Goal: Task Accomplishment & Management: Manage account settings

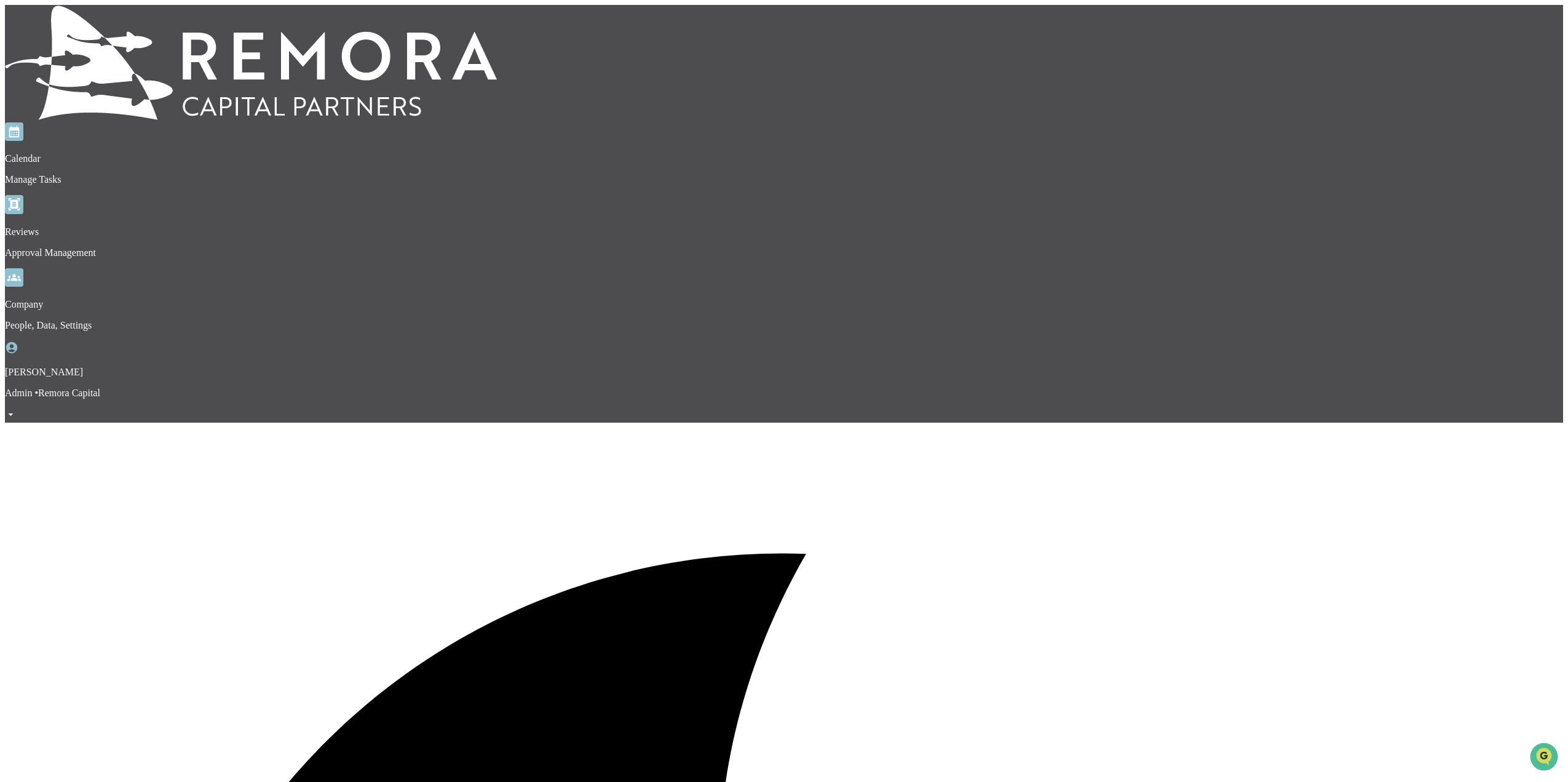
click at [75, 16] on img at bounding box center [250, 62] width 492 height 115
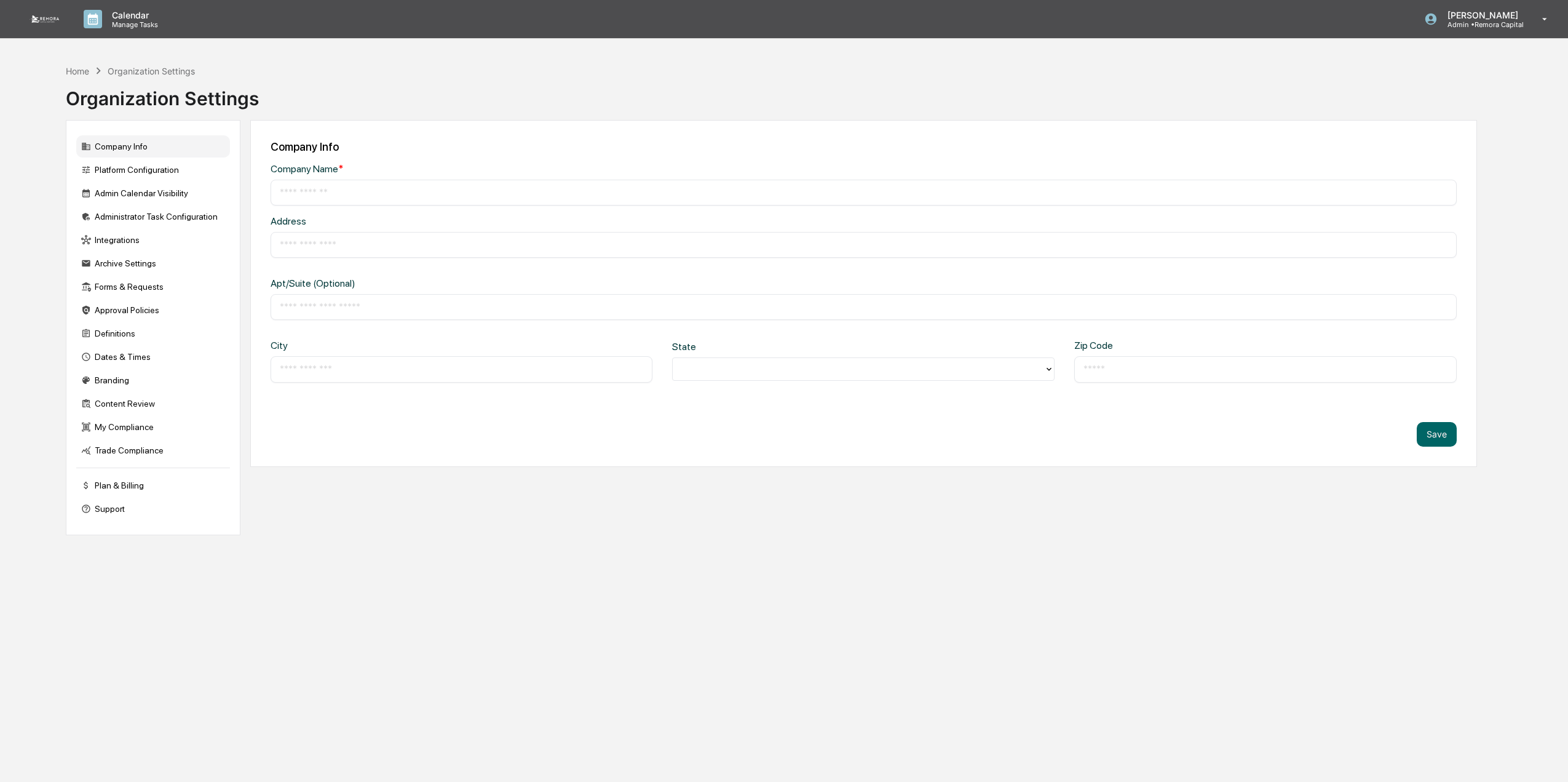
type input "**********"
type input "*********"
type input "*****"
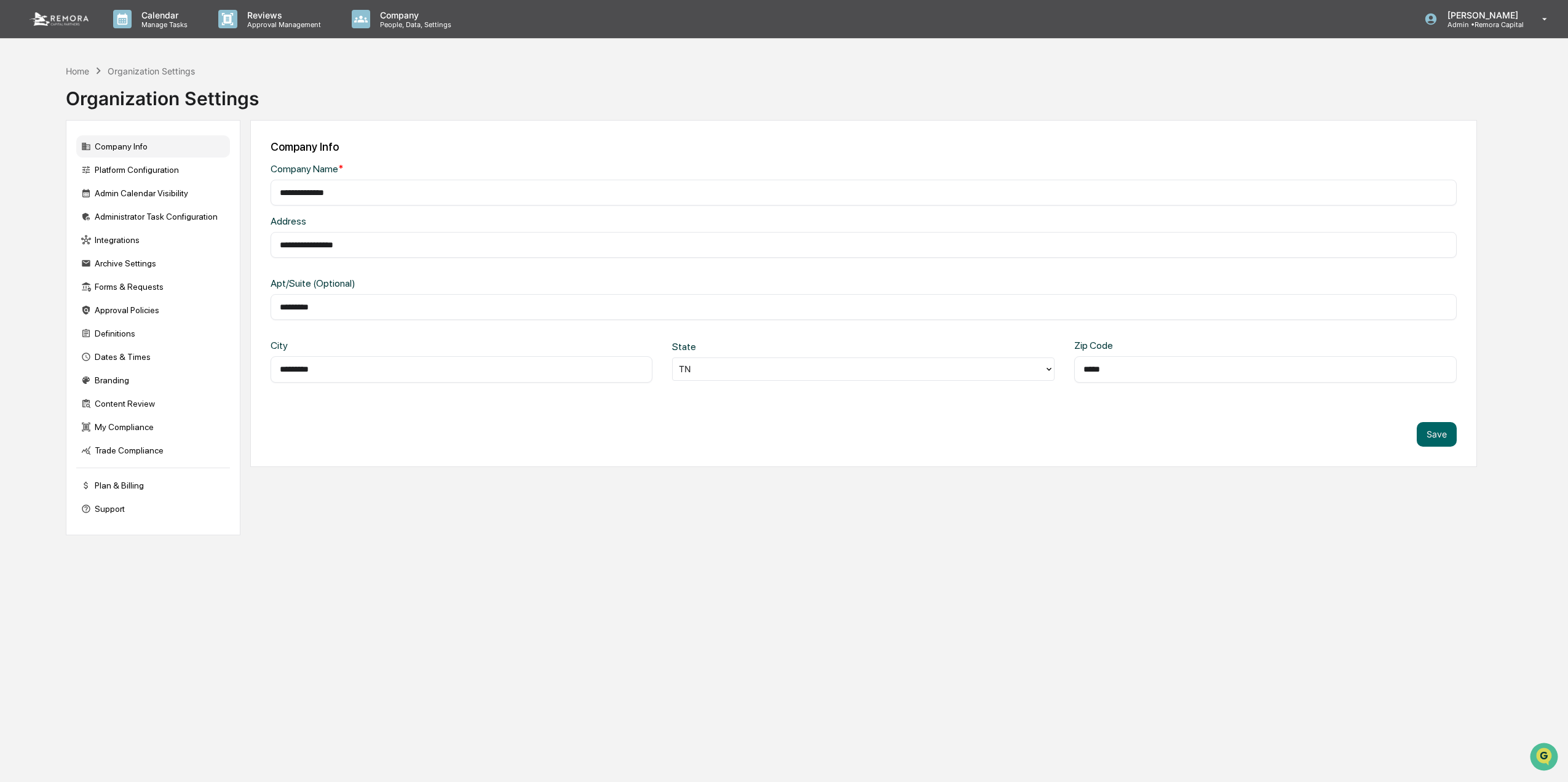
click at [82, 21] on img at bounding box center [59, 20] width 59 height 14
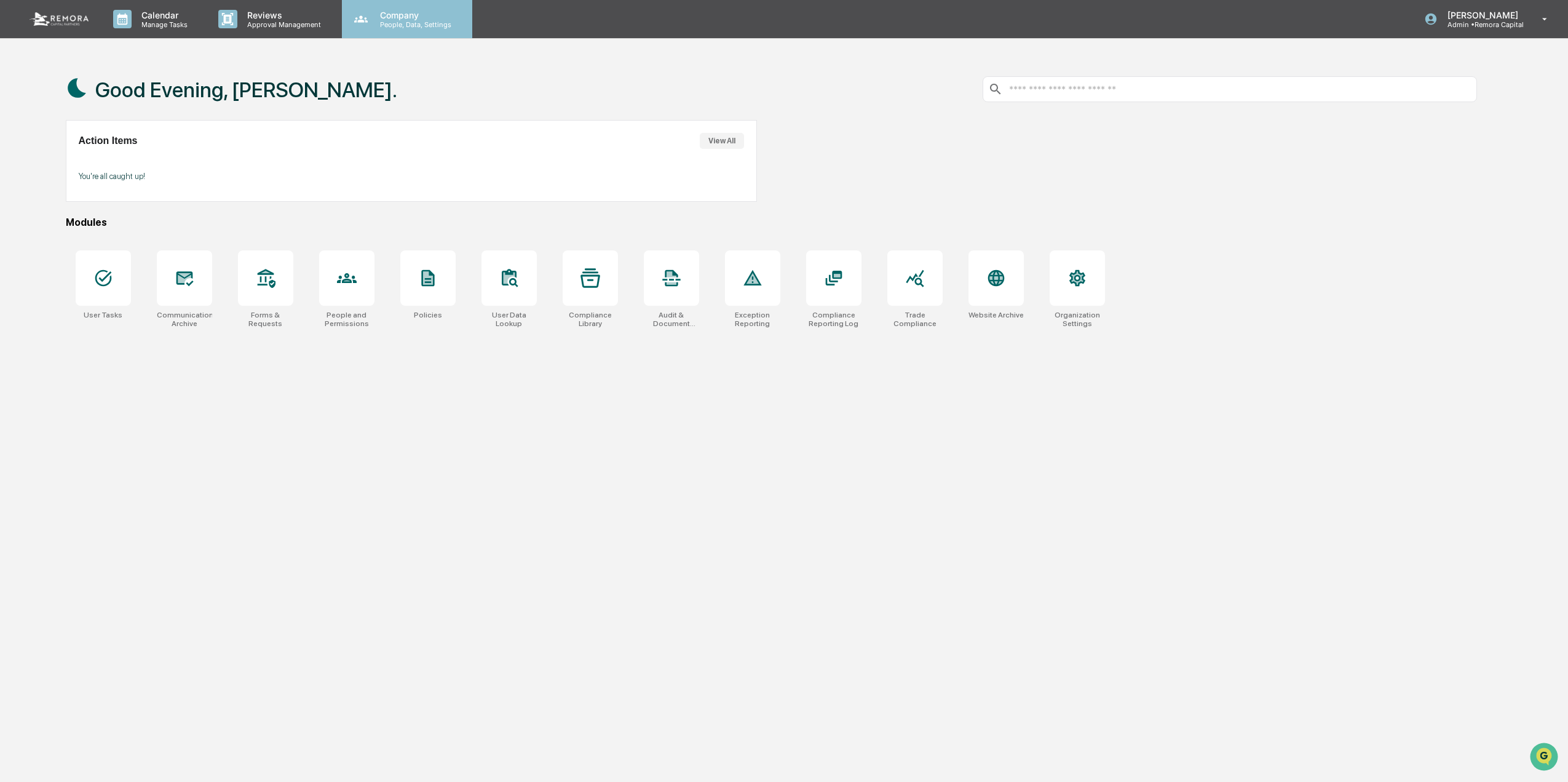
click at [424, 6] on div "Company People, Data, Settings" at bounding box center [406, 19] width 131 height 38
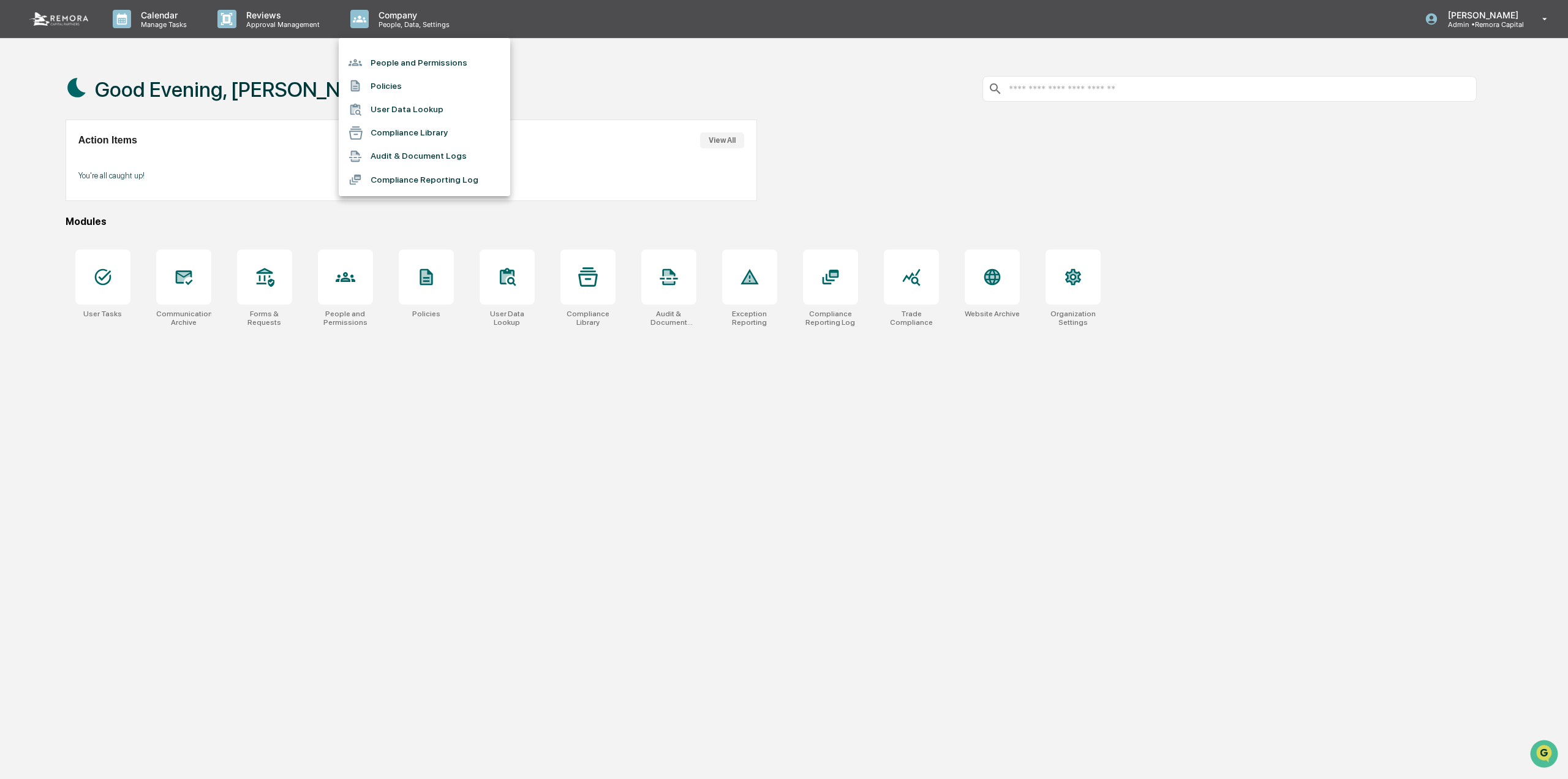
click at [403, 25] on div at bounding box center [784, 390] width 1568 height 779
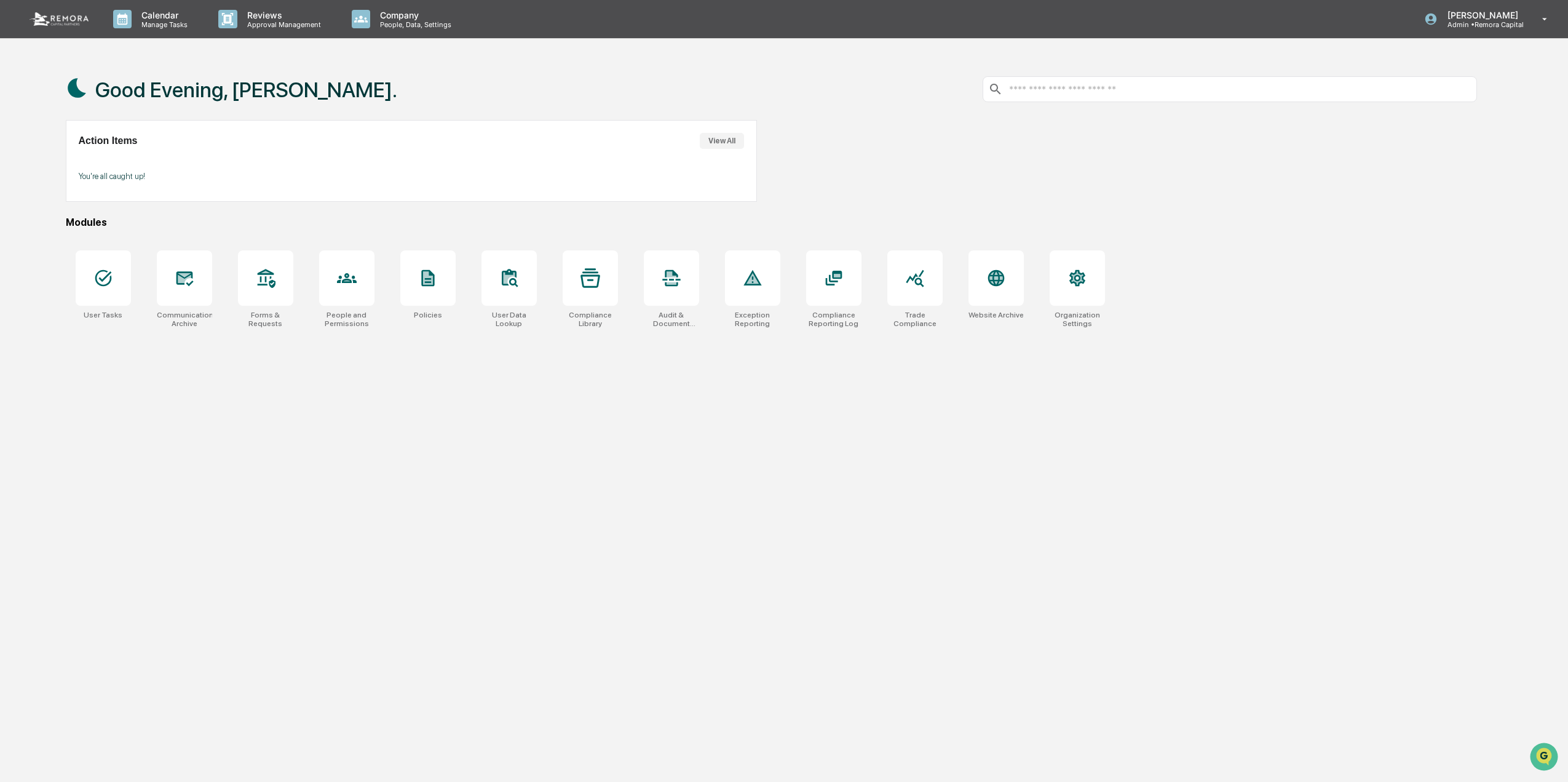
click at [398, 15] on p "Company" at bounding box center [413, 15] width 87 height 11
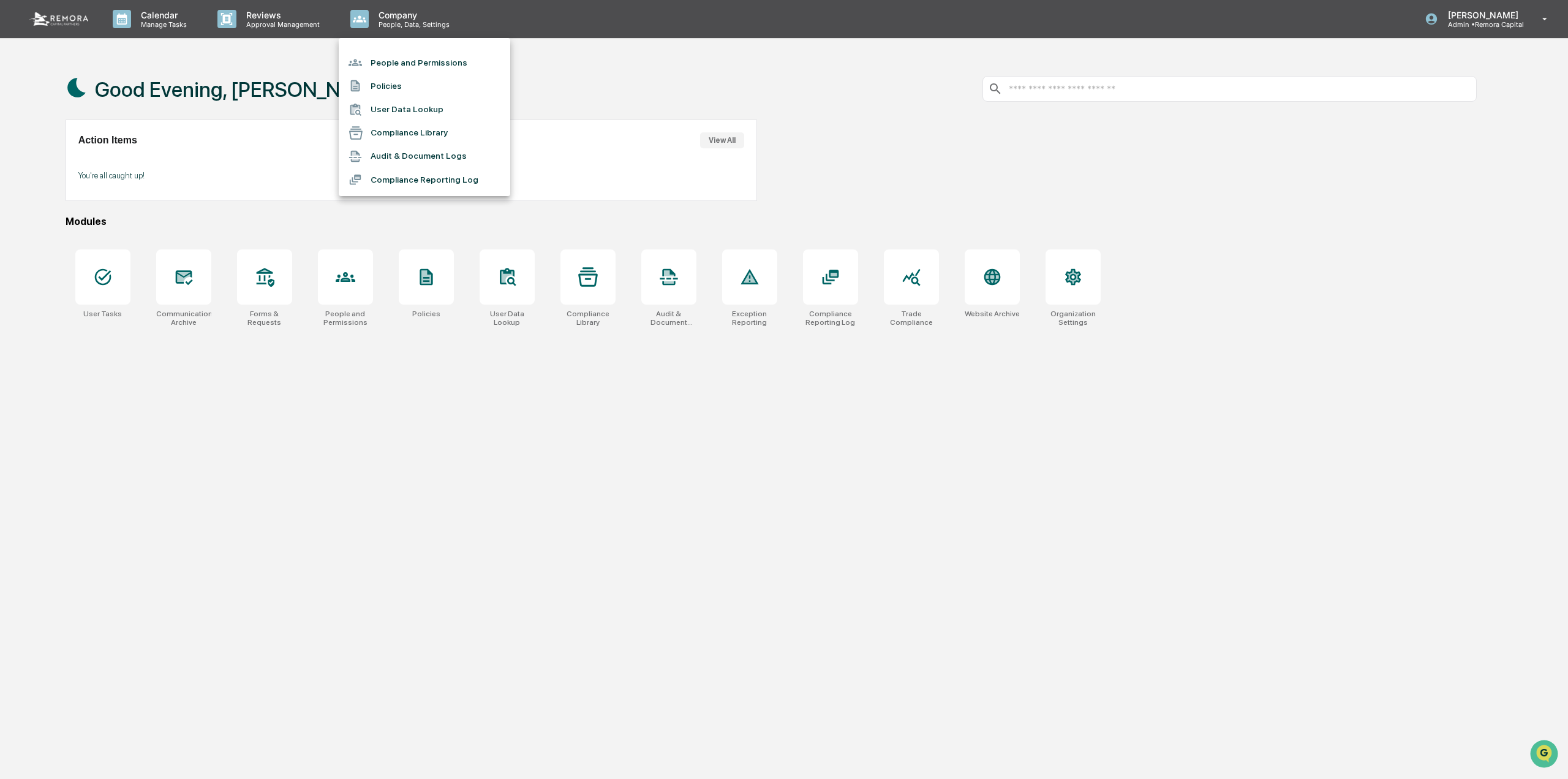
click at [590, 295] on div at bounding box center [784, 390] width 1568 height 779
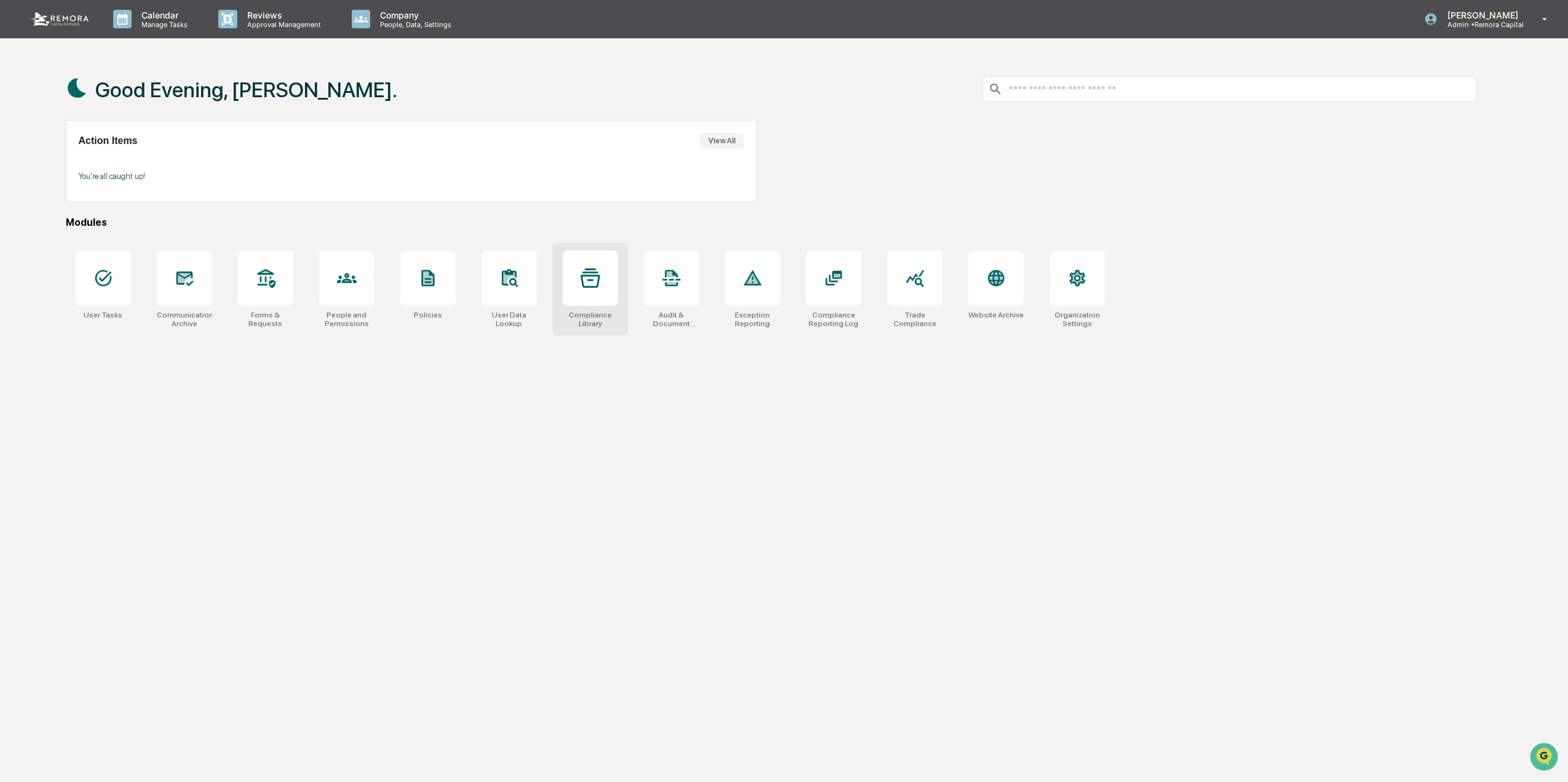
click at [590, 283] on icon at bounding box center [590, 278] width 20 height 20
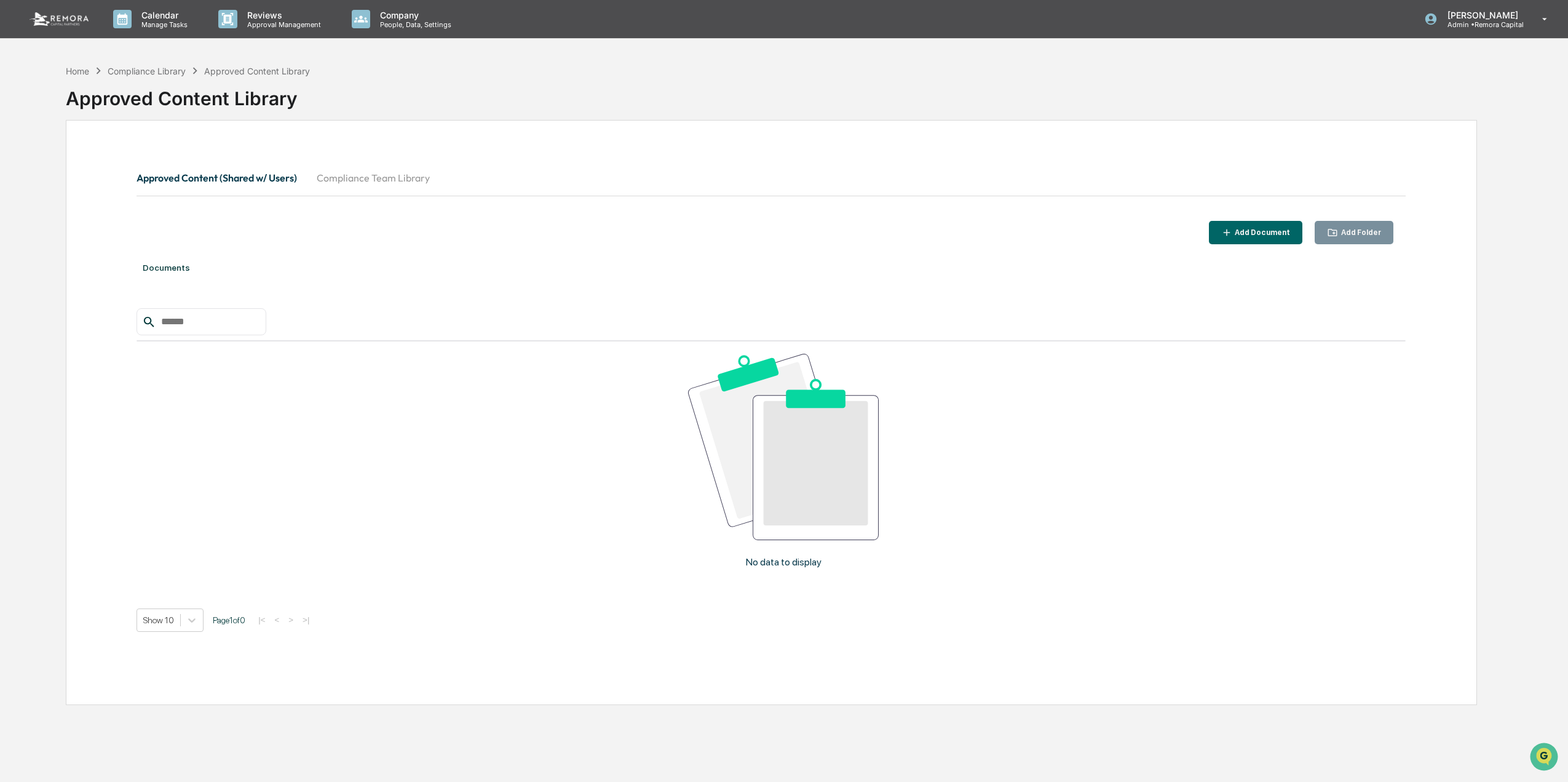
click at [52, 22] on img at bounding box center [59, 20] width 59 height 14
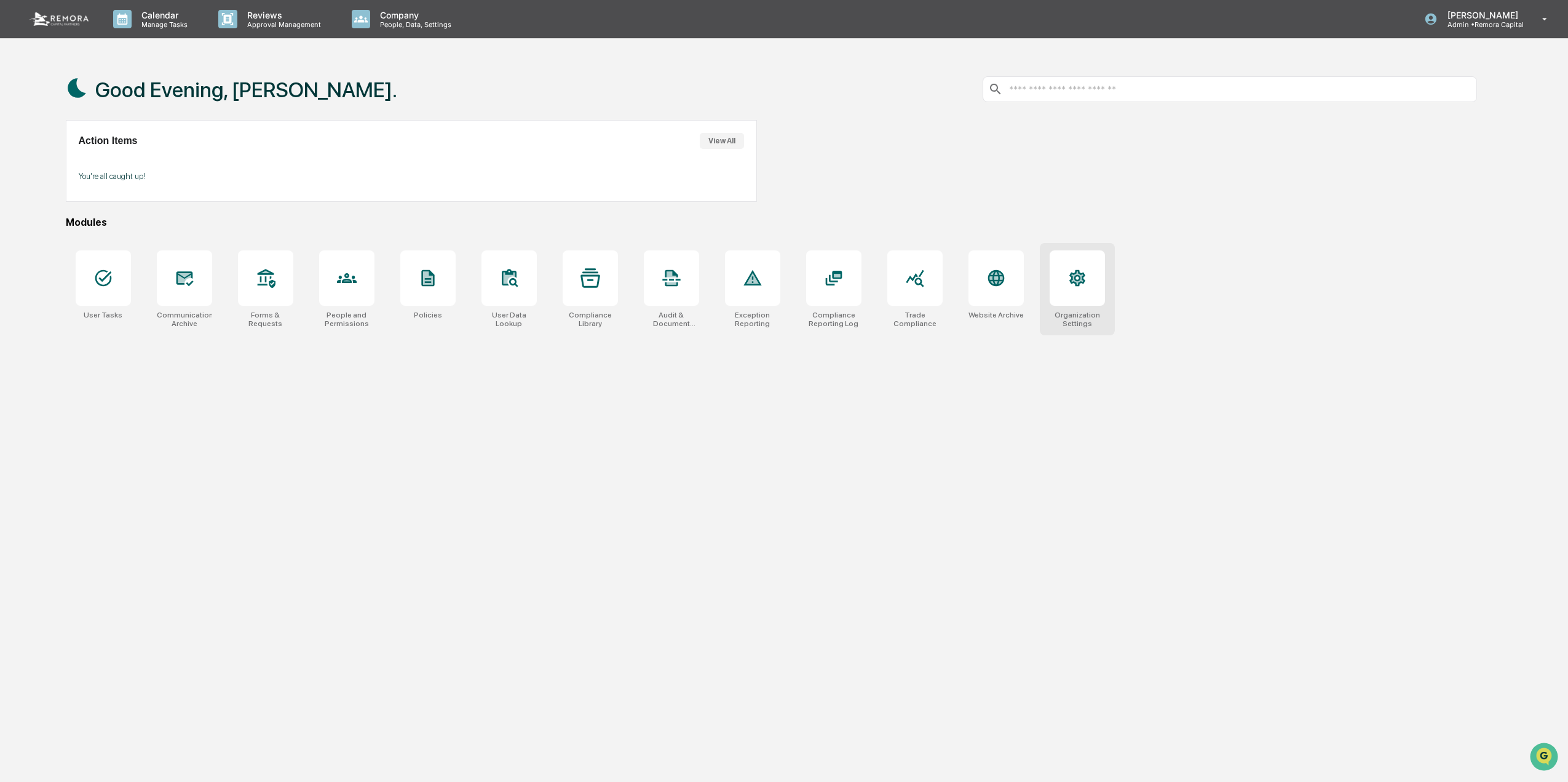
click at [1076, 293] on div at bounding box center [1077, 278] width 55 height 55
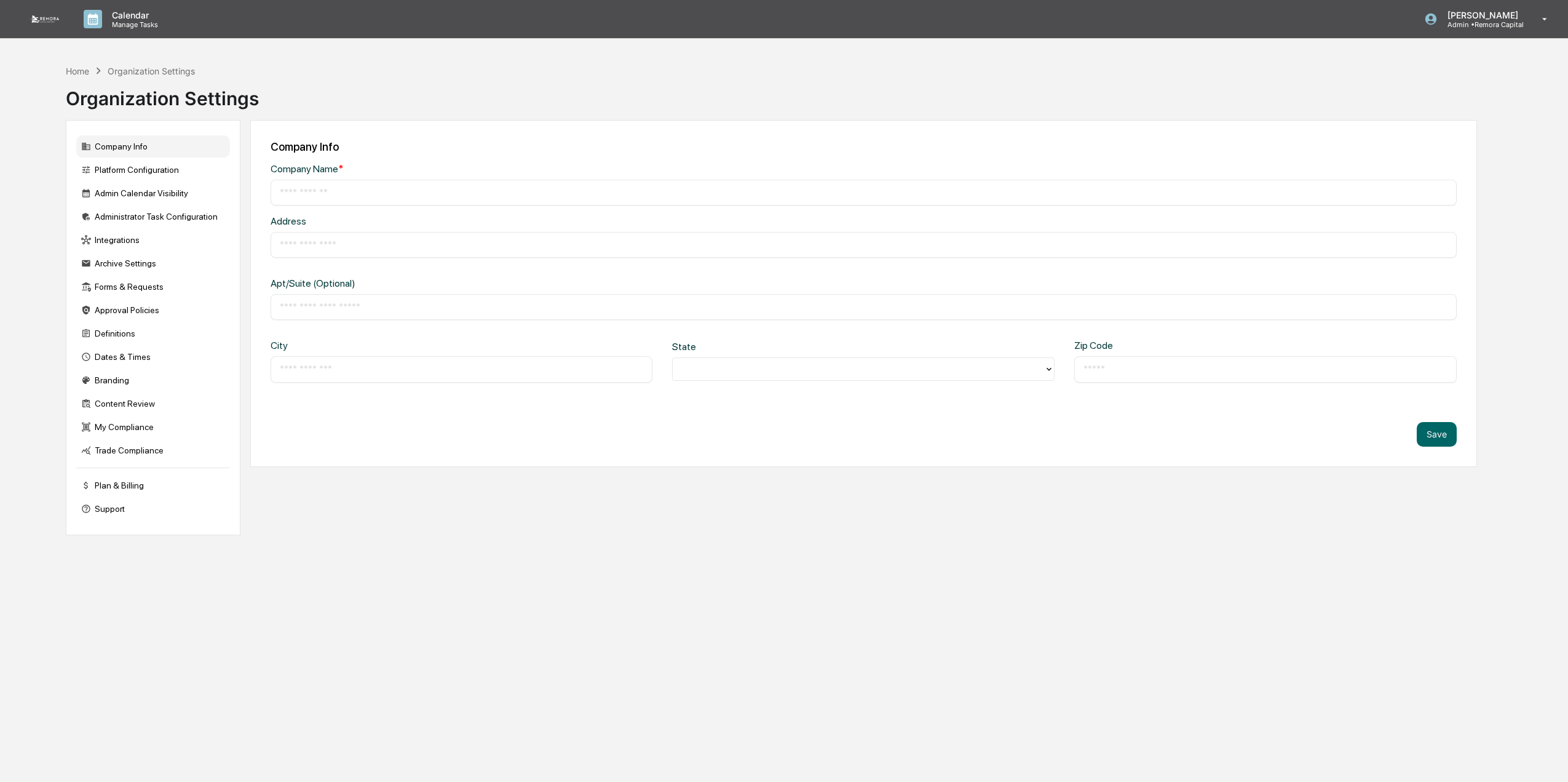
type input "**********"
type input "*********"
type input "*****"
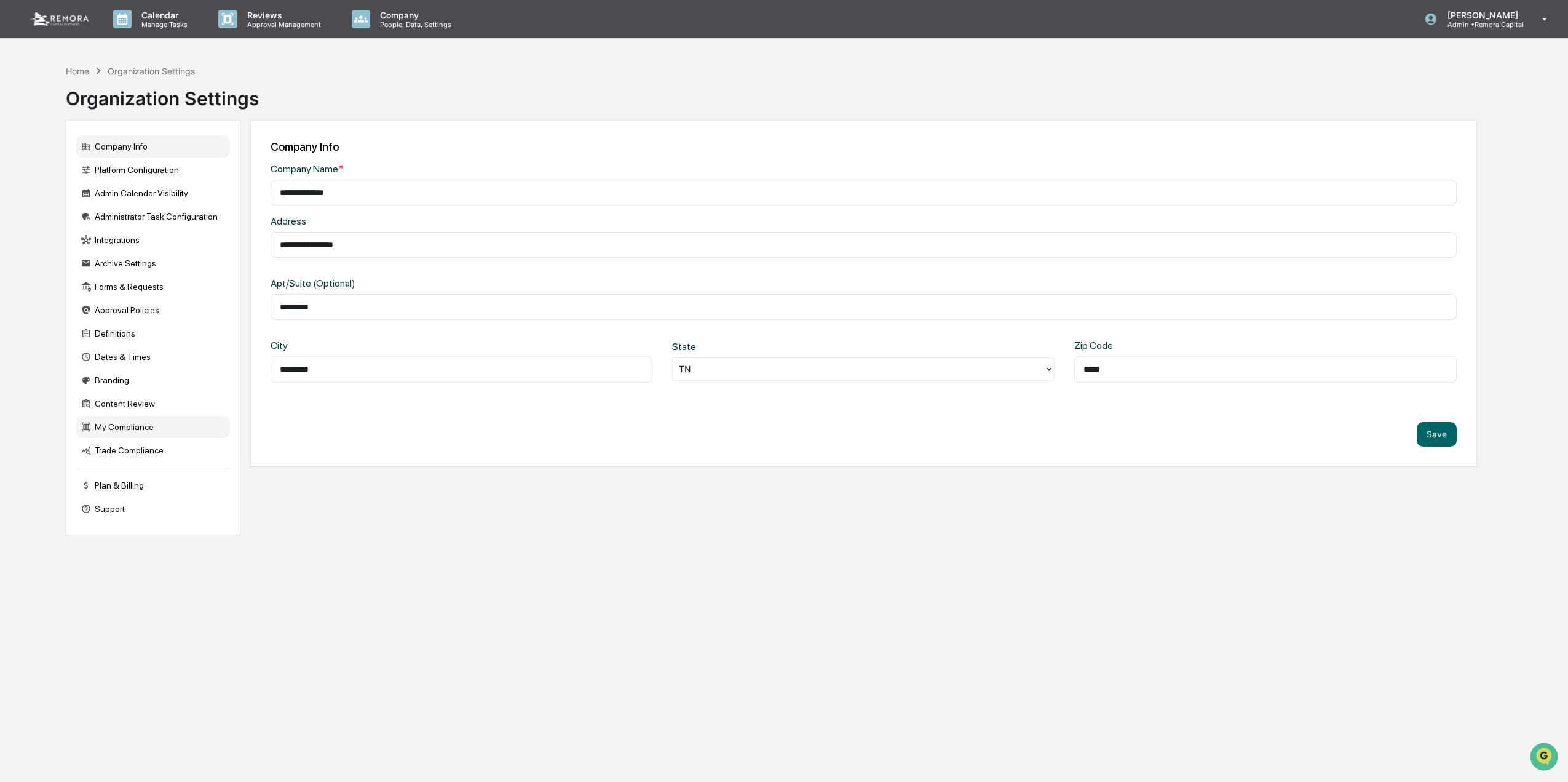
click at [162, 432] on div "My Compliance" at bounding box center [153, 426] width 154 height 23
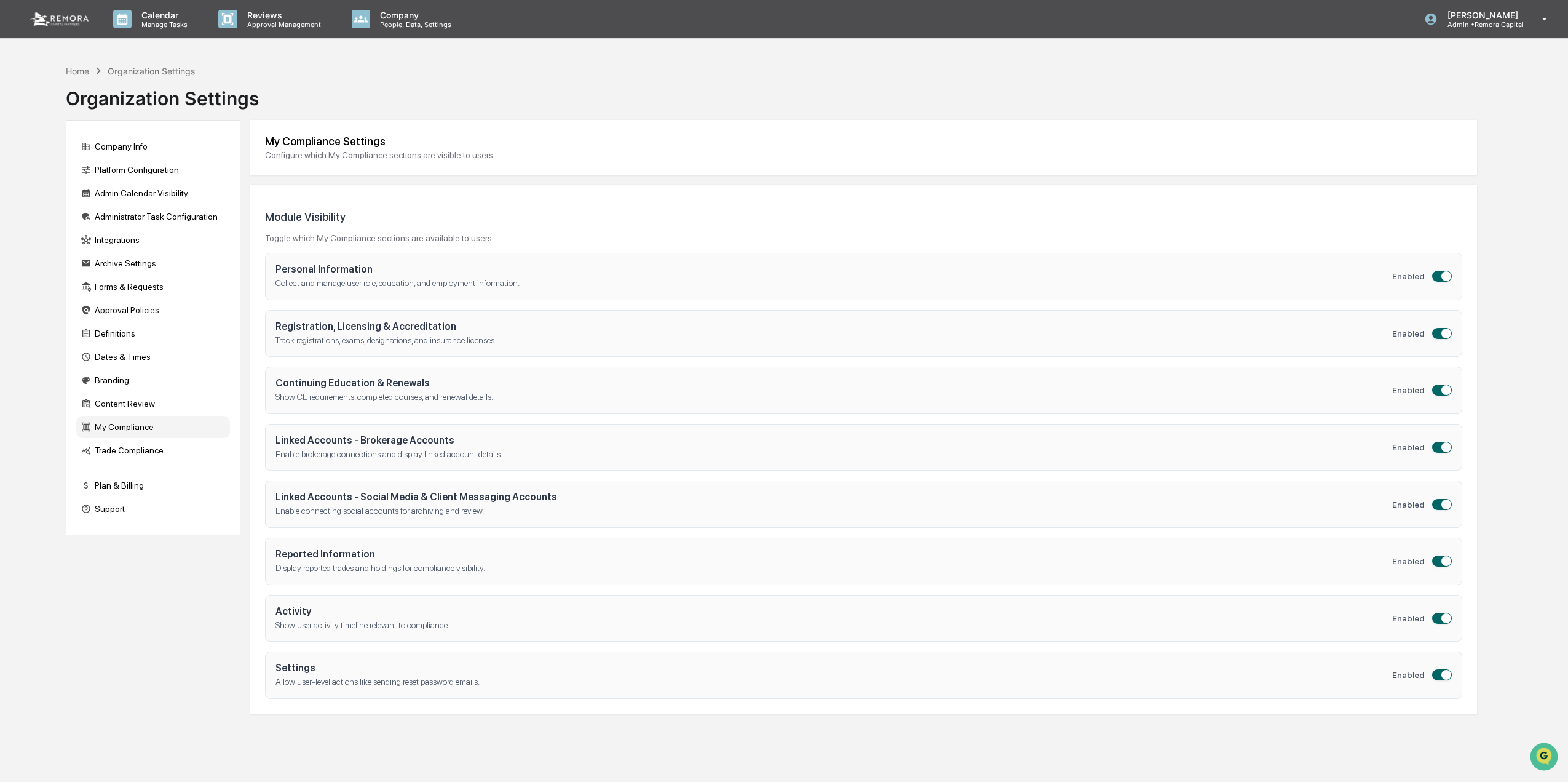
click at [1418, 451] on span "Enabled" at bounding box center [1408, 447] width 32 height 10
click at [377, 449] on div "Linked Accounts - Brokerage Accounts Enable brokerage connections and display l…" at bounding box center [834, 447] width 1116 height 27
click at [456, 450] on p "Enable brokerage connections and display linked account details." at bounding box center [834, 455] width 1116 height 13
click at [346, 389] on h4 "Continuing Education & Renewals" at bounding box center [834, 383] width 1116 height 12
click at [346, 383] on h4 "Continuing Education & Renewals" at bounding box center [834, 383] width 1116 height 12
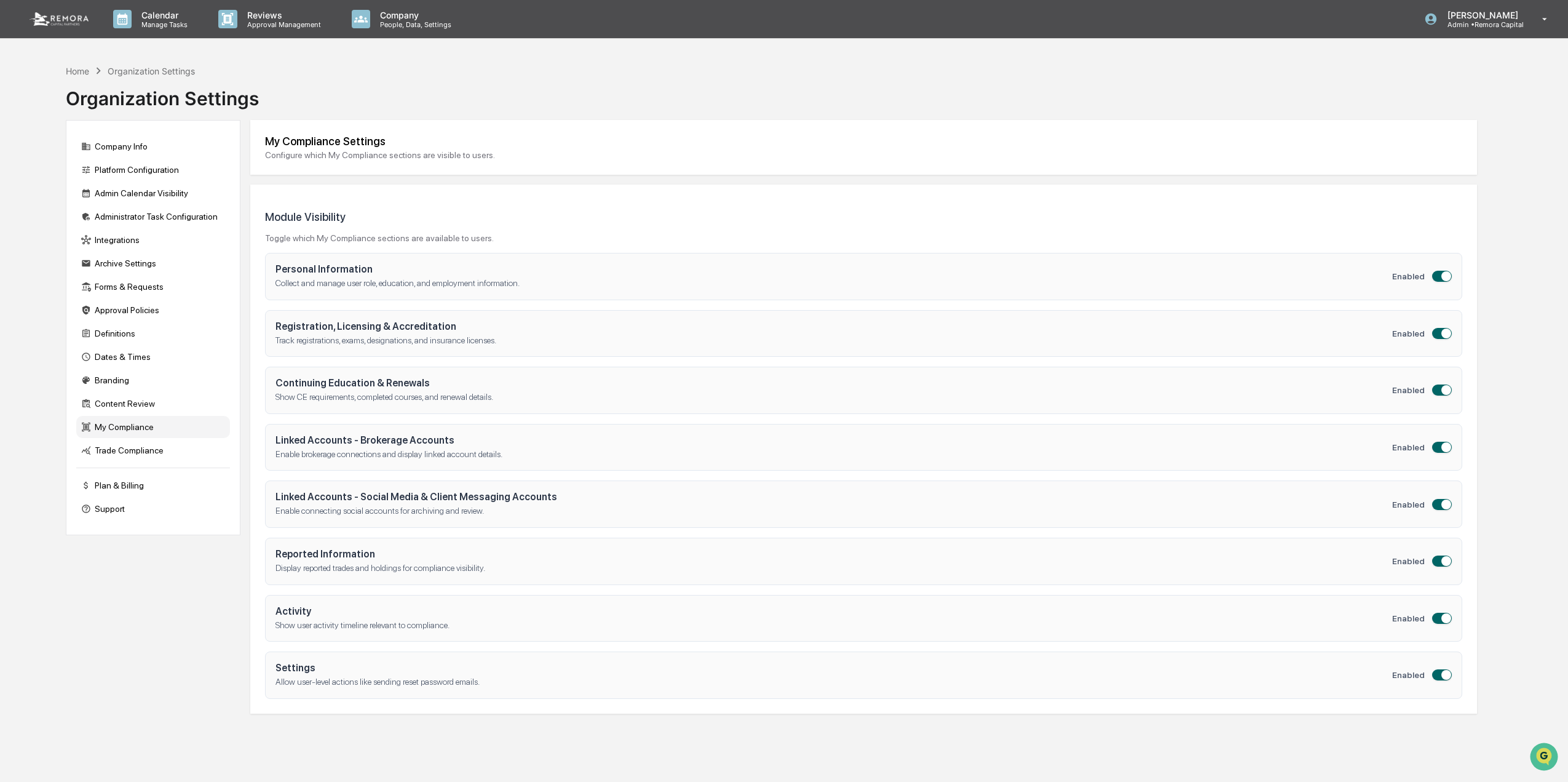
click at [135, 427] on div "My Compliance" at bounding box center [153, 426] width 154 height 23
click at [288, 502] on h4 "Linked Accounts - Social Media & Client Messaging Accounts" at bounding box center [834, 497] width 1116 height 12
click at [288, 495] on h4 "Linked Accounts - Social Media & Client Messaging Accounts" at bounding box center [834, 497] width 1116 height 12
click at [318, 441] on h4 "Linked Accounts - Brokerage Accounts" at bounding box center [834, 440] width 1116 height 12
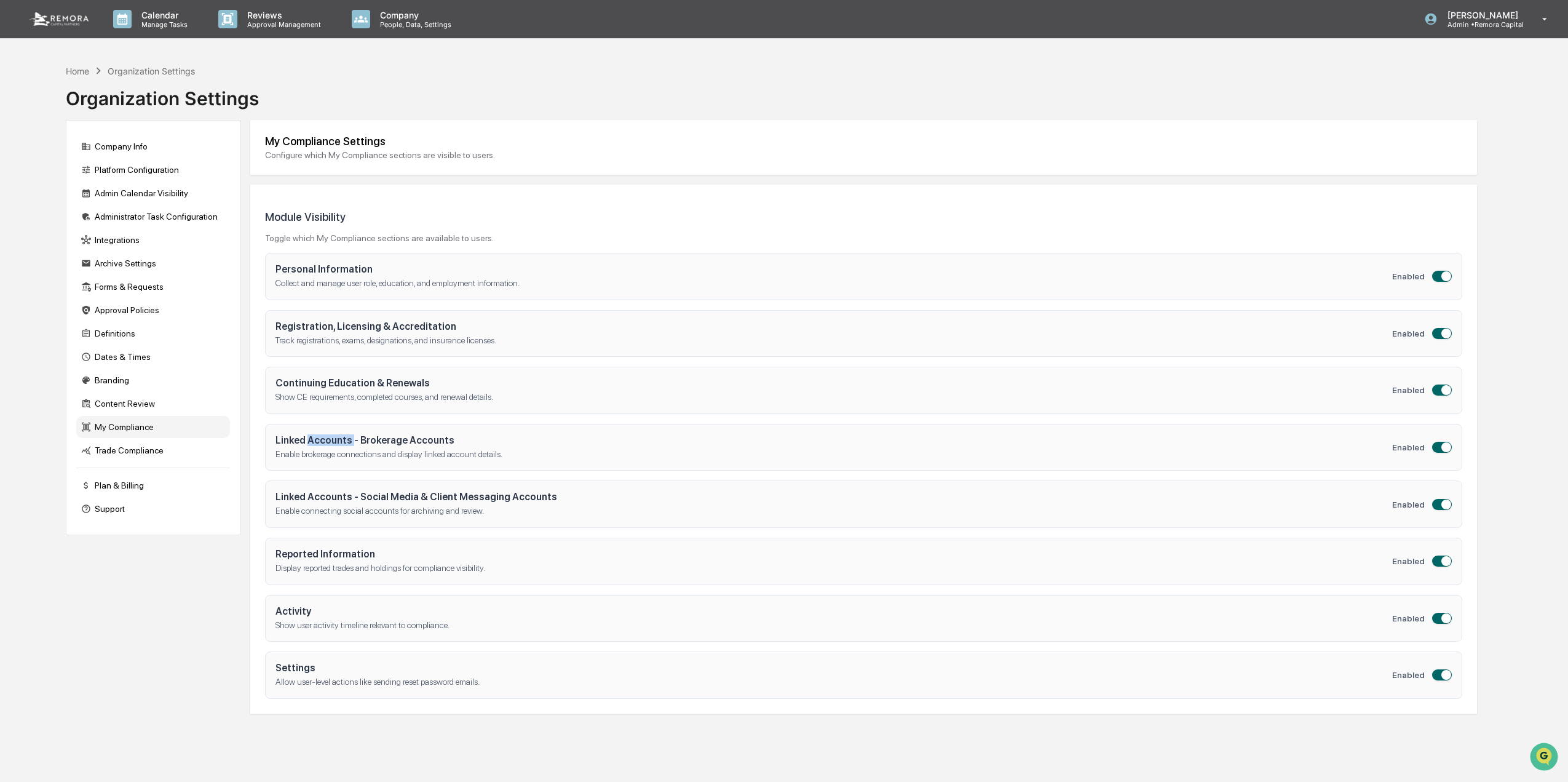
click at [318, 441] on h4 "Linked Accounts - Brokerage Accounts" at bounding box center [834, 440] width 1116 height 12
click at [1413, 445] on span "Enabled" at bounding box center [1408, 447] width 32 height 10
click at [1451, 452] on div "Enabled" at bounding box center [1422, 447] width 60 height 11
click at [1446, 448] on span "button" at bounding box center [1446, 447] width 10 height 10
click at [1441, 447] on span "button" at bounding box center [1437, 447] width 10 height 10
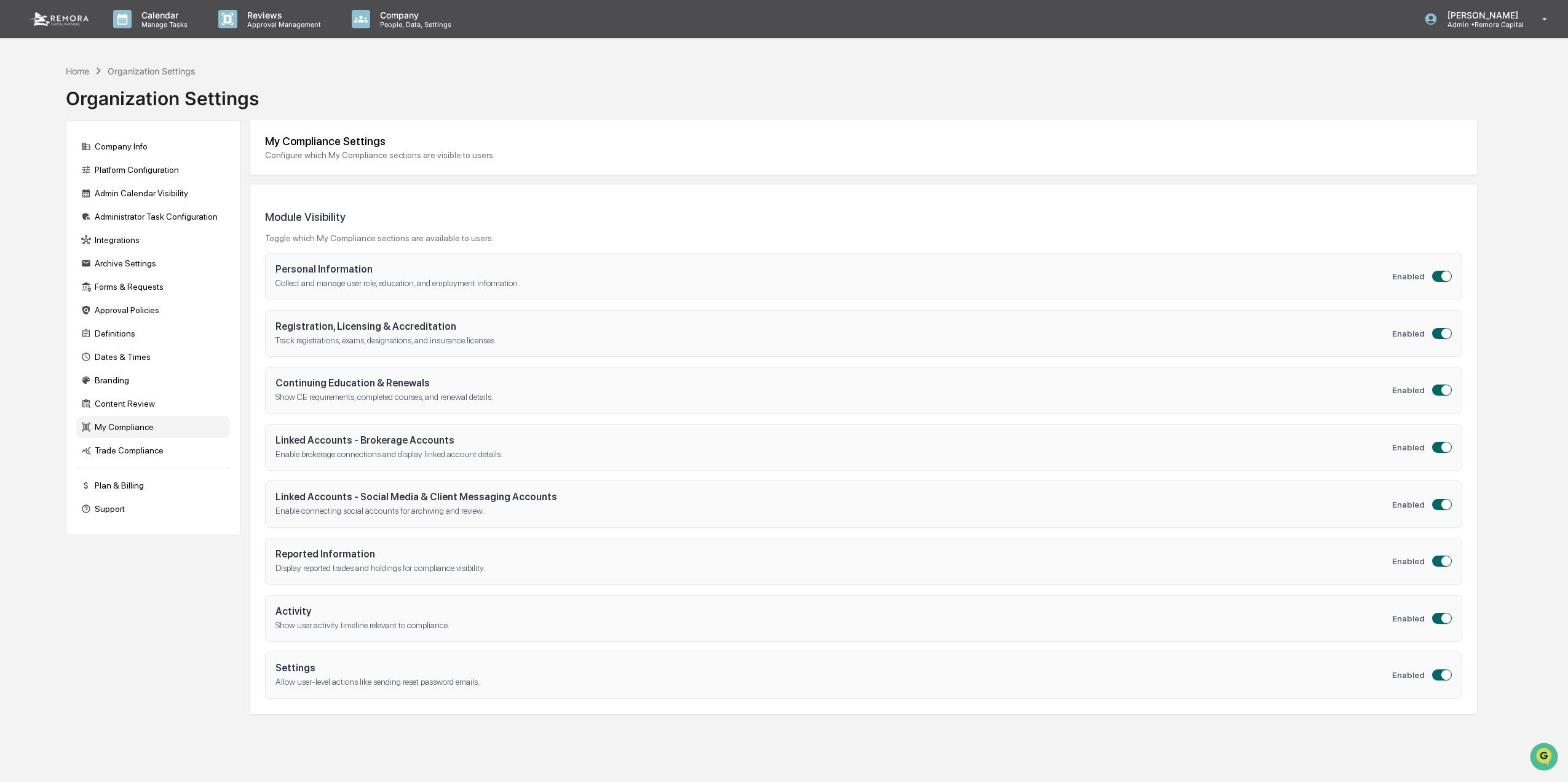
click at [84, 78] on div "Organization Settings" at bounding box center [162, 93] width 193 height 32
click at [82, 72] on div "Home" at bounding box center [78, 71] width 24 height 11
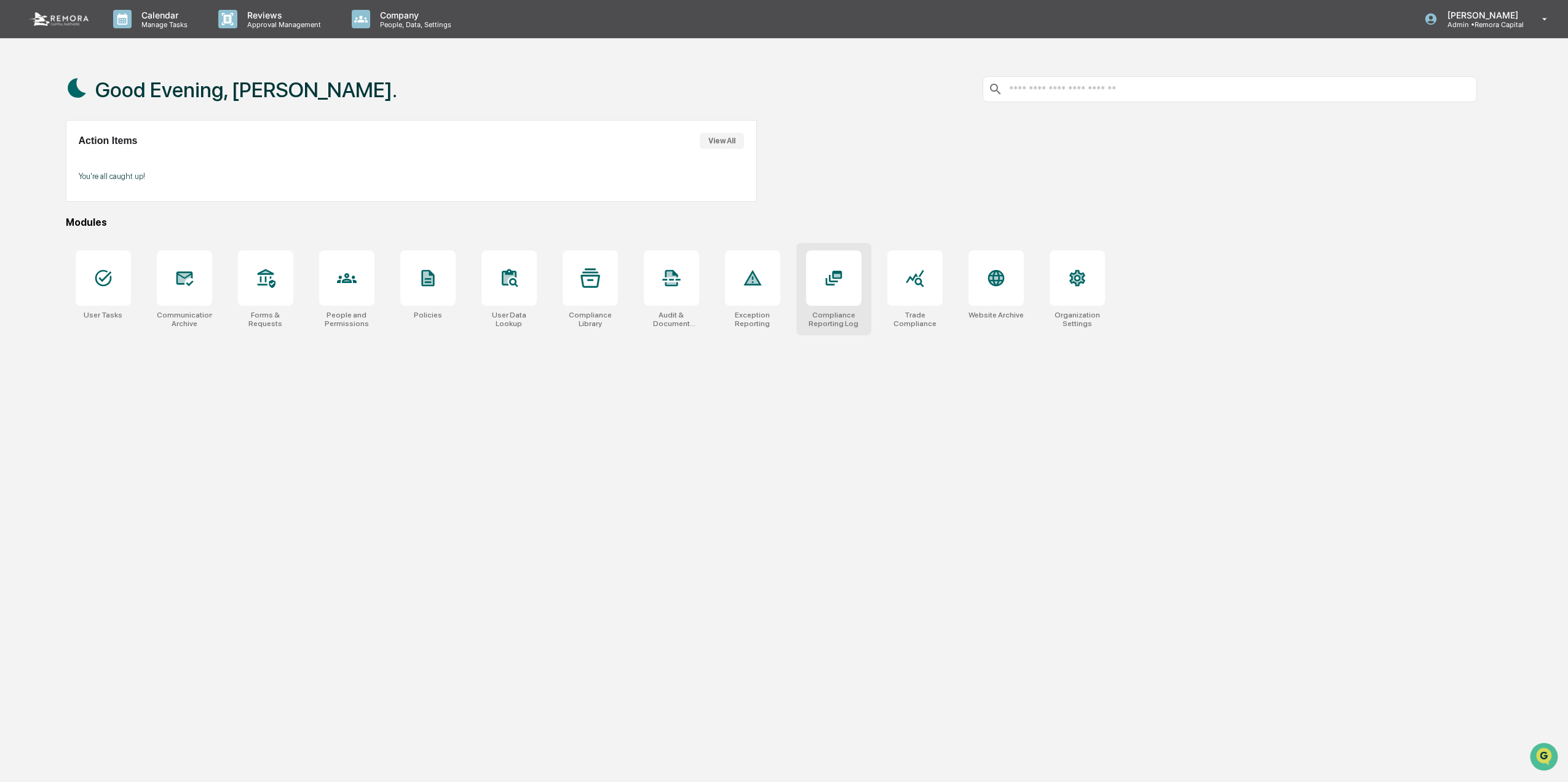
click at [843, 299] on div at bounding box center [834, 278] width 55 height 55
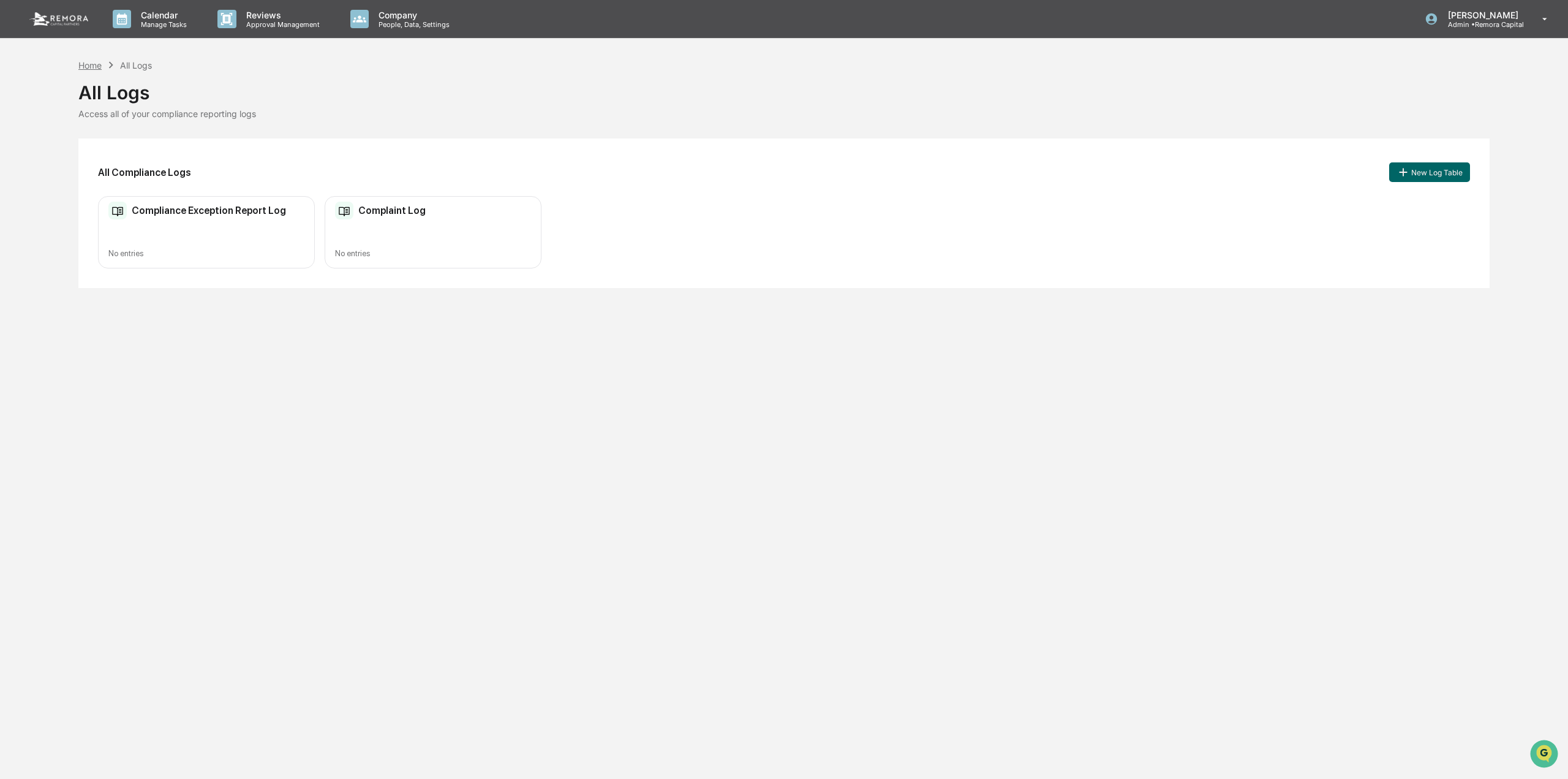
click at [92, 61] on div "Home" at bounding box center [90, 65] width 23 height 11
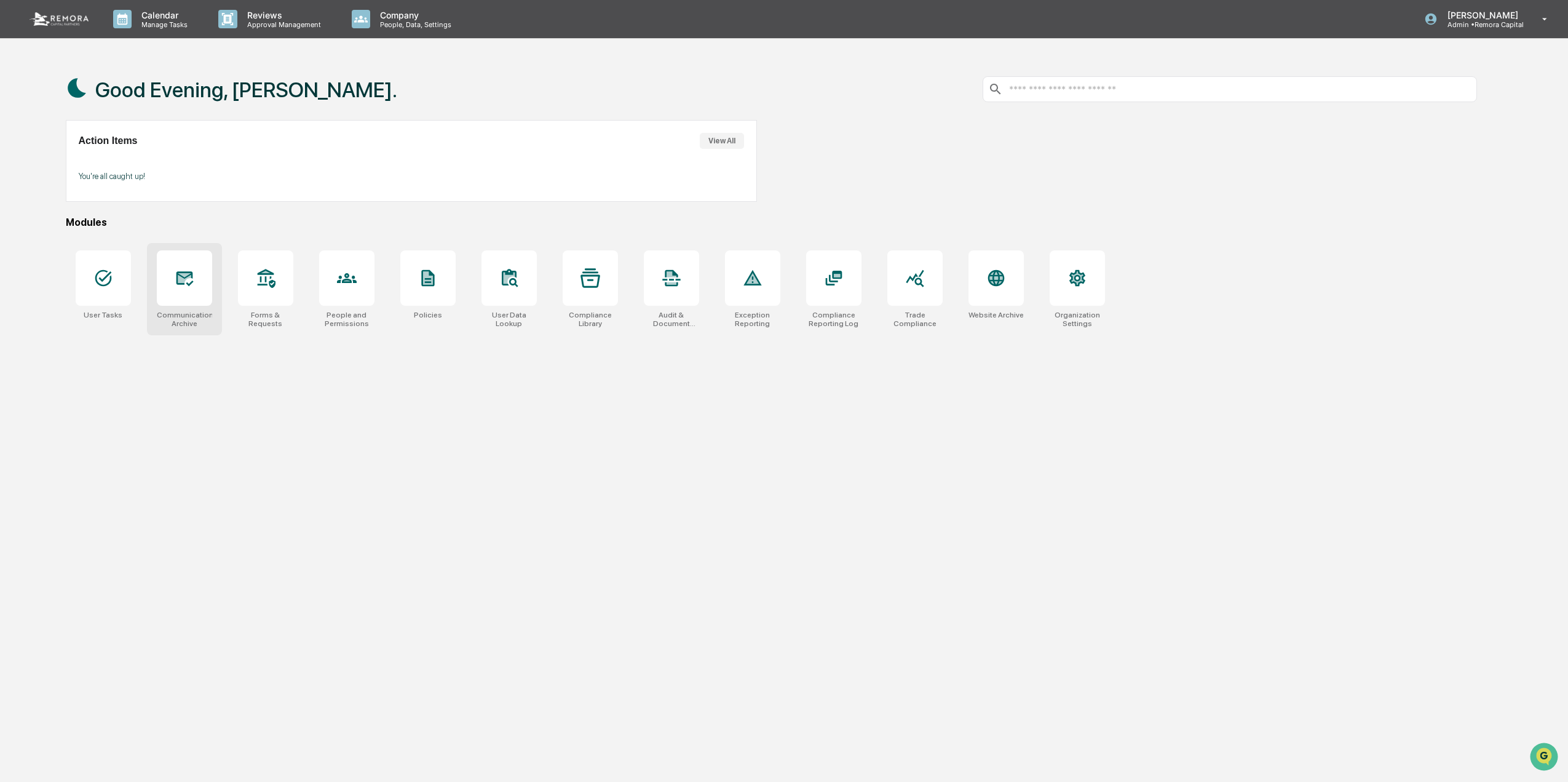
click at [184, 282] on icon at bounding box center [184, 278] width 13 height 10
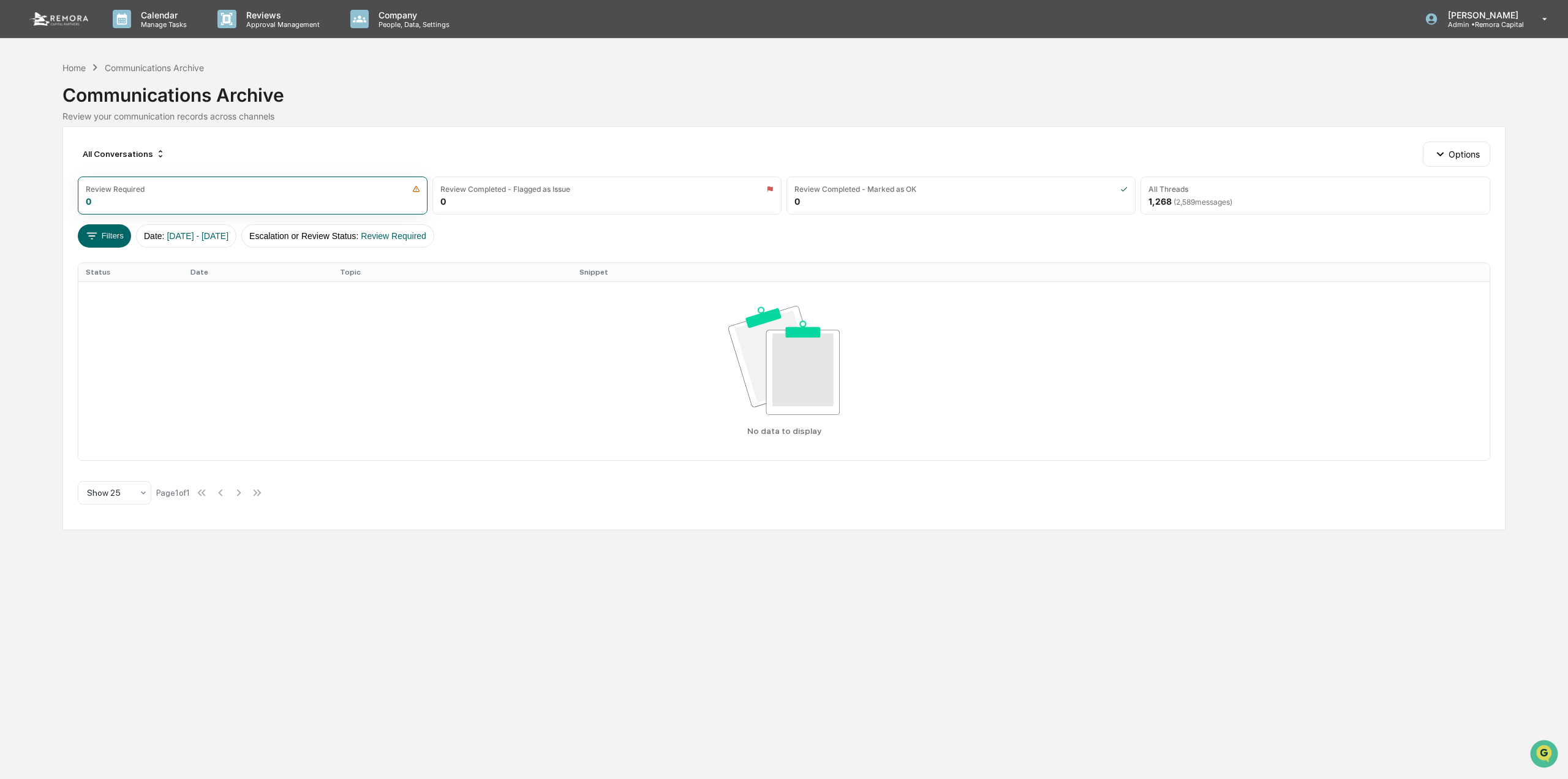
click at [62, 67] on div "Calendar Manage Tasks Reviews Approval Management Company People, Data, Setting…" at bounding box center [784, 390] width 1568 height 779
click at [75, 69] on div "Home" at bounding box center [74, 68] width 23 height 11
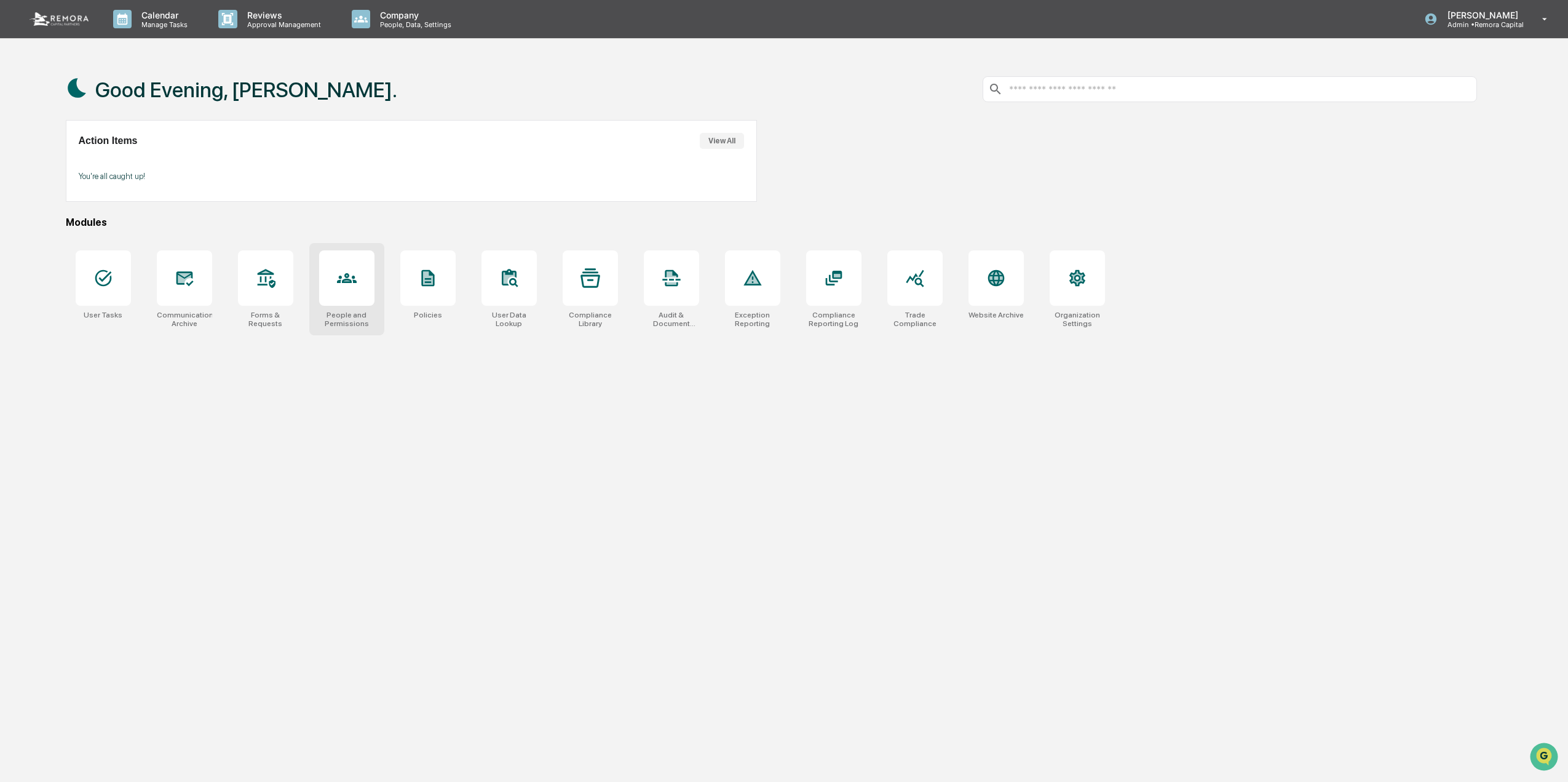
click at [351, 295] on div at bounding box center [347, 278] width 55 height 55
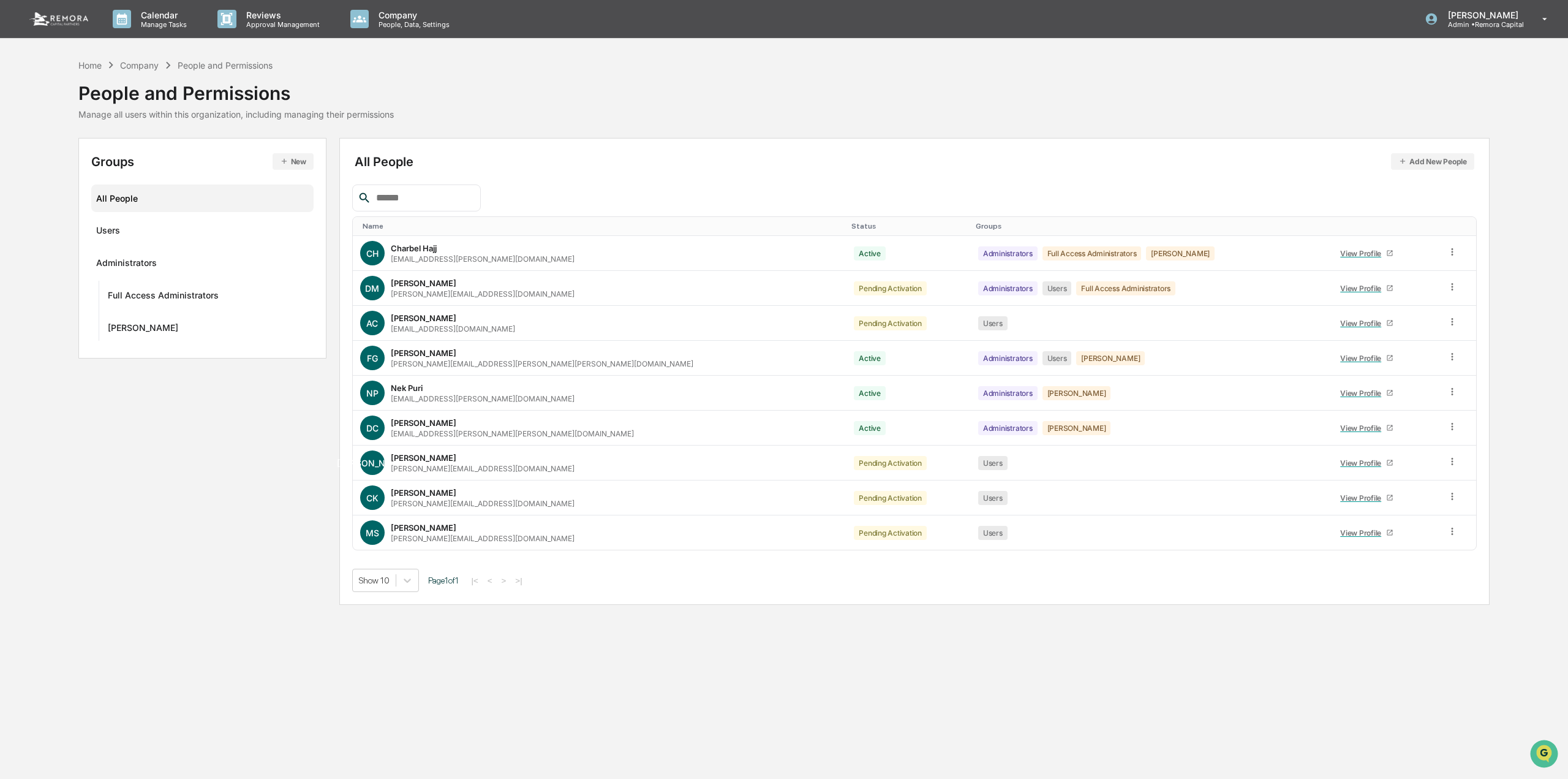
click at [151, 66] on div "Company" at bounding box center [139, 65] width 38 height 11
click at [57, 4] on link at bounding box center [66, 19] width 73 height 38
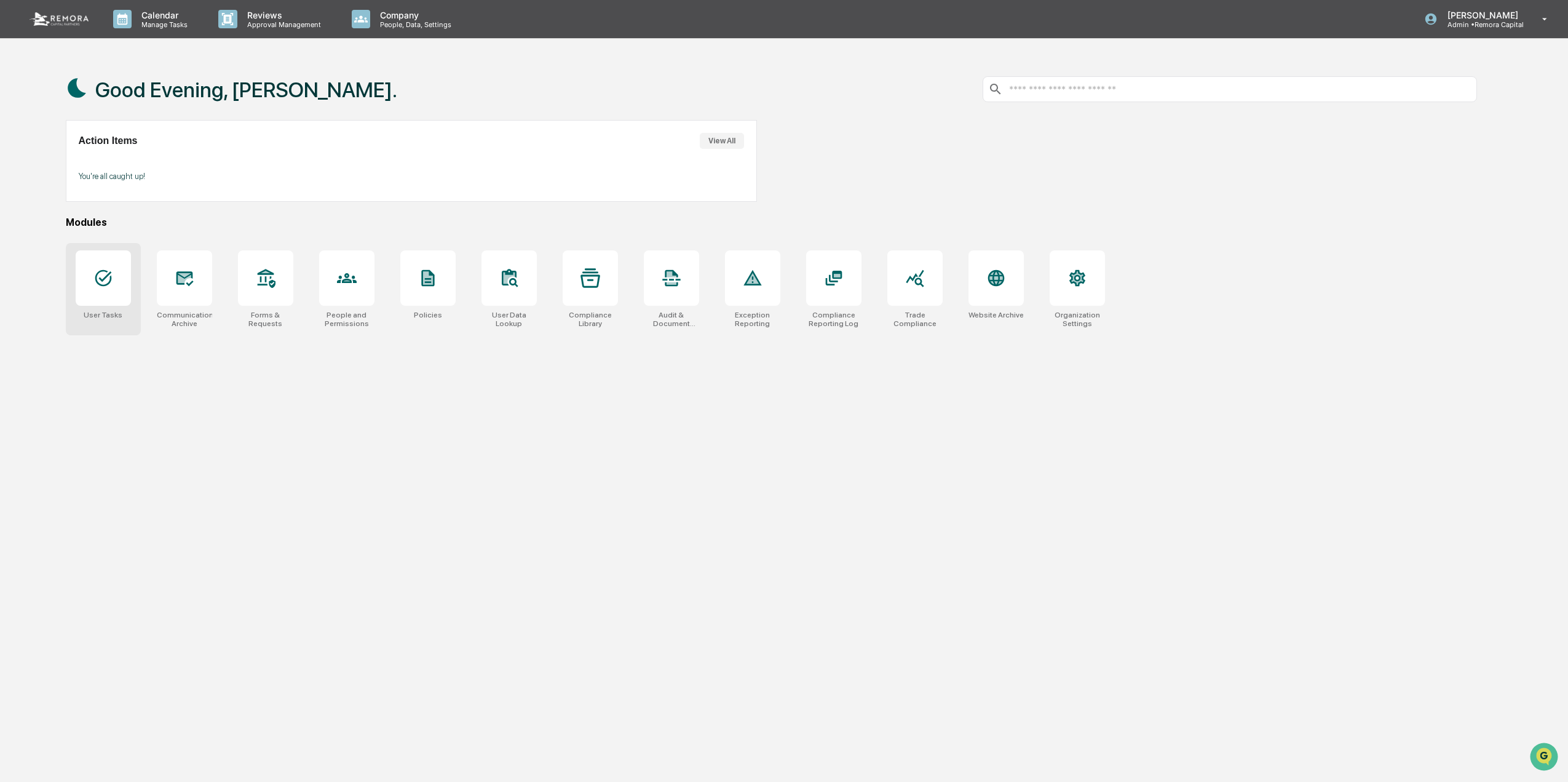
click at [107, 287] on icon at bounding box center [103, 278] width 20 height 20
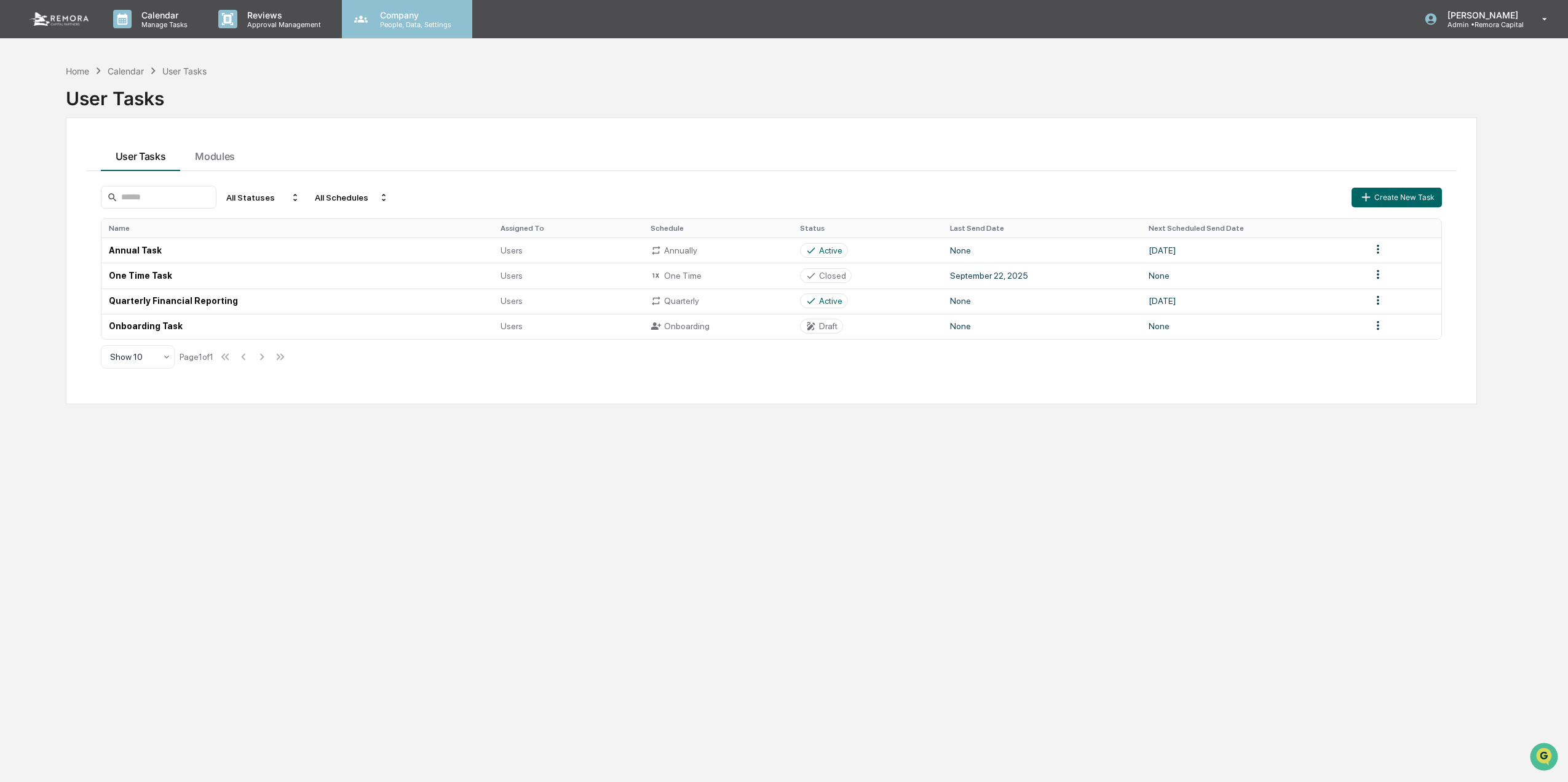
click at [419, 19] on p "Company" at bounding box center [413, 15] width 87 height 11
